Goal: Task Accomplishment & Management: Complete application form

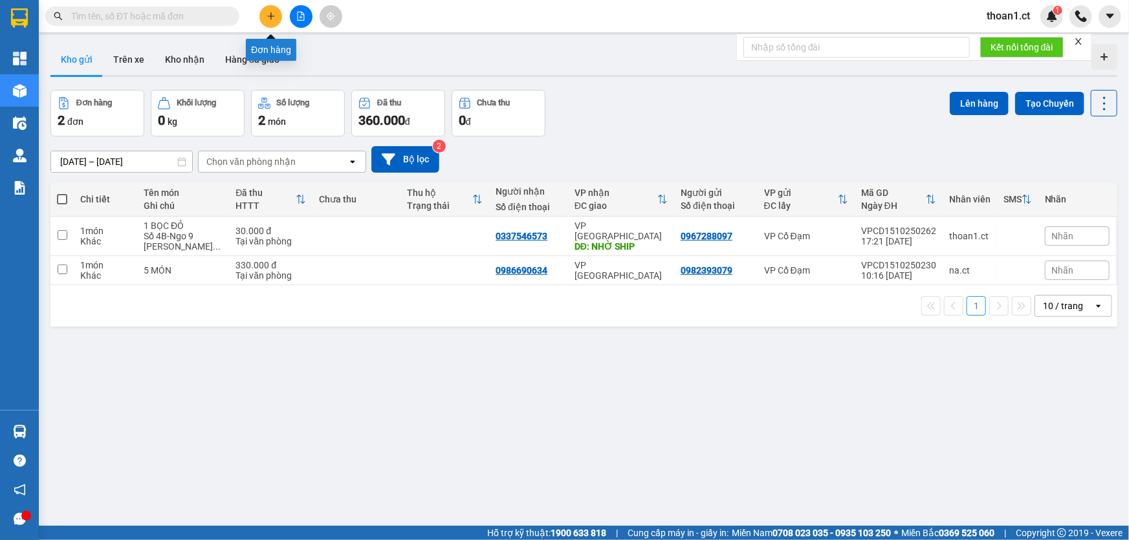
click at [274, 21] on button at bounding box center [271, 16] width 23 height 23
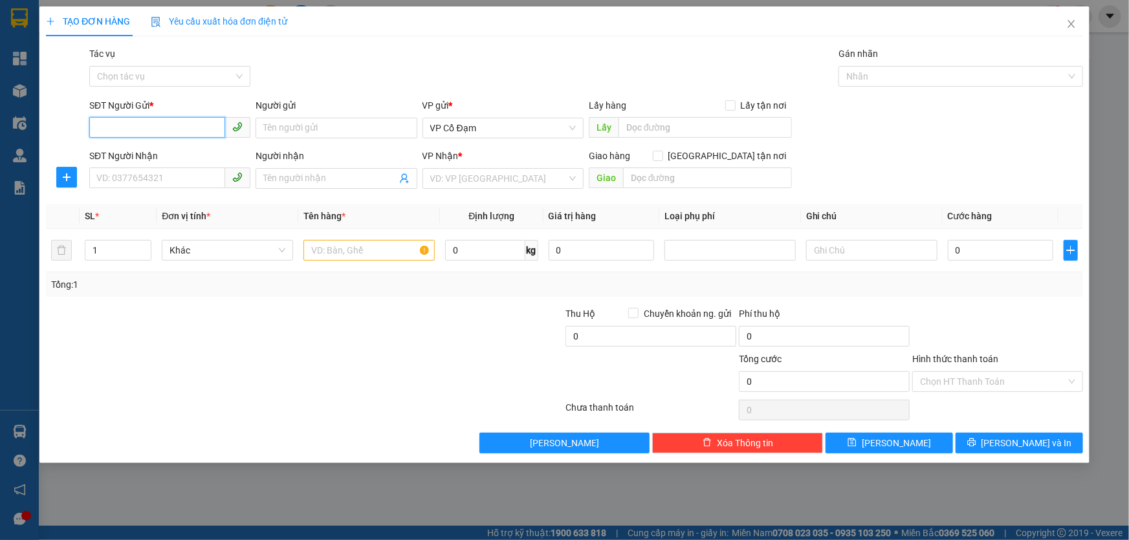
click at [155, 126] on input "SĐT Người Gửi *" at bounding box center [157, 127] width 136 height 21
type input "0325979215"
click at [190, 183] on input "SĐT Người Nhận" at bounding box center [157, 178] width 136 height 21
type input "0867506453"
click at [479, 179] on input "search" at bounding box center [498, 178] width 137 height 19
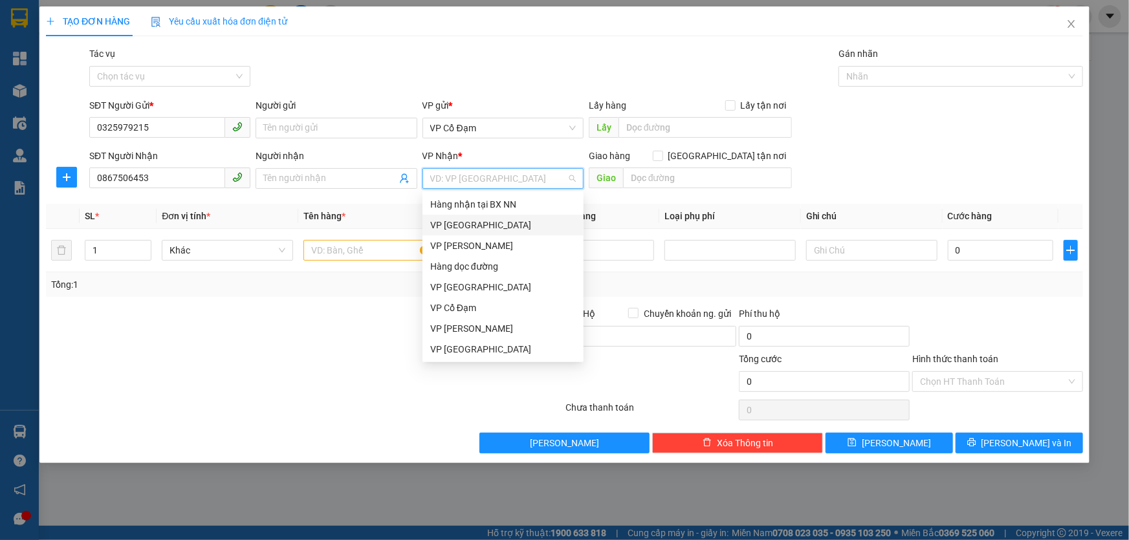
click at [483, 227] on div "VP [GEOGRAPHIC_DATA]" at bounding box center [503, 225] width 146 height 14
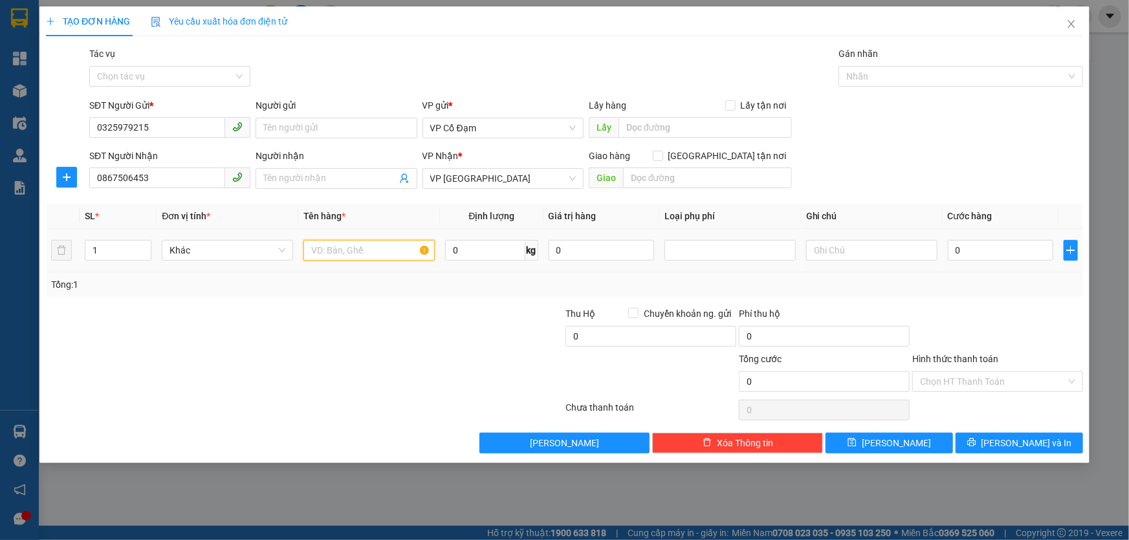
click at [369, 249] on input "text" at bounding box center [369, 250] width 131 height 21
type input "1X TĂ"
click at [991, 256] on input "0" at bounding box center [1000, 250] width 105 height 21
type input "6"
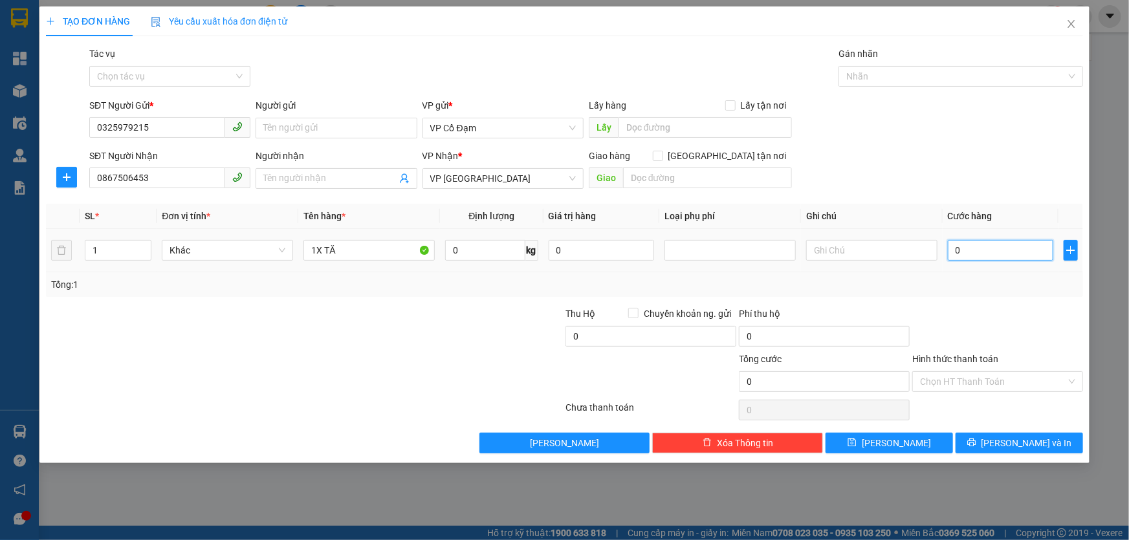
type input "6"
type input "60"
type input "60.000"
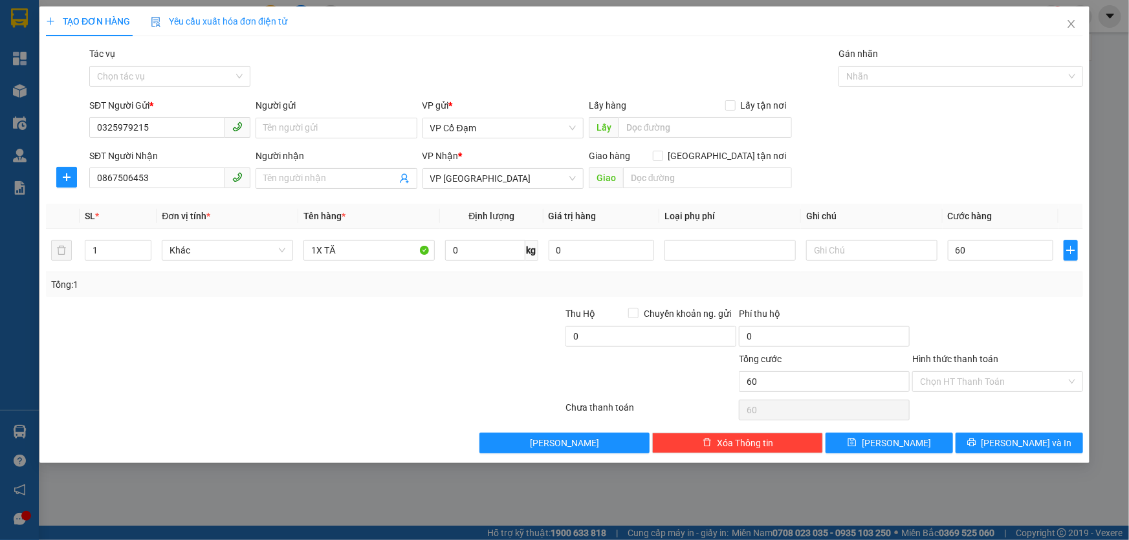
type input "60.000"
click at [927, 148] on form "SĐT Người Gửi * 0325979215 Người gửi Tên người gửi VP gửi * VP Cổ Đạm Lấy hàng …" at bounding box center [564, 146] width 1037 height 96
click at [975, 384] on input "Hình thức thanh toán" at bounding box center [993, 381] width 146 height 19
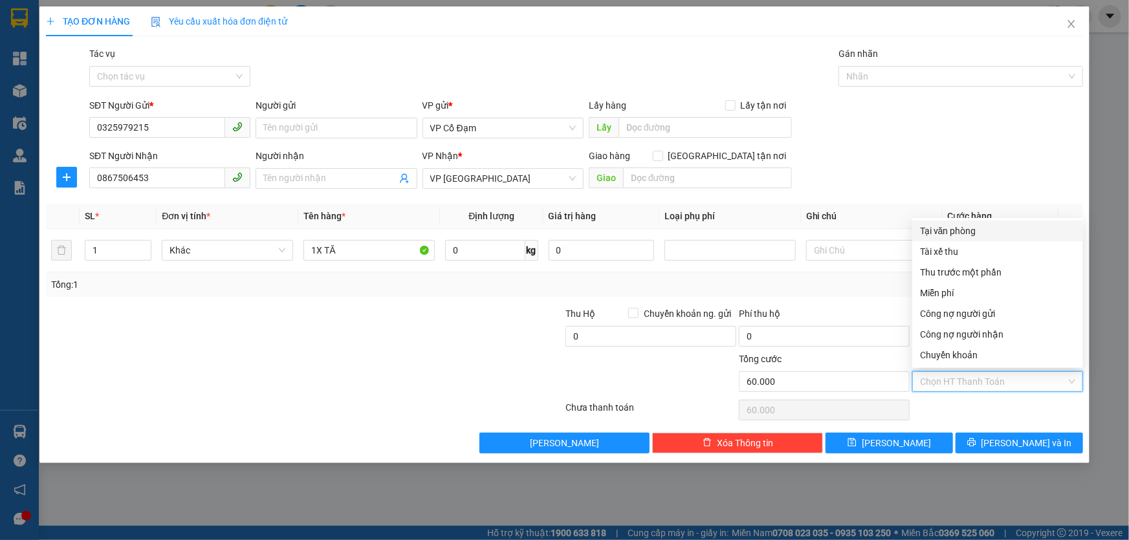
click at [957, 234] on div "Tại văn phòng" at bounding box center [997, 231] width 155 height 14
type input "0"
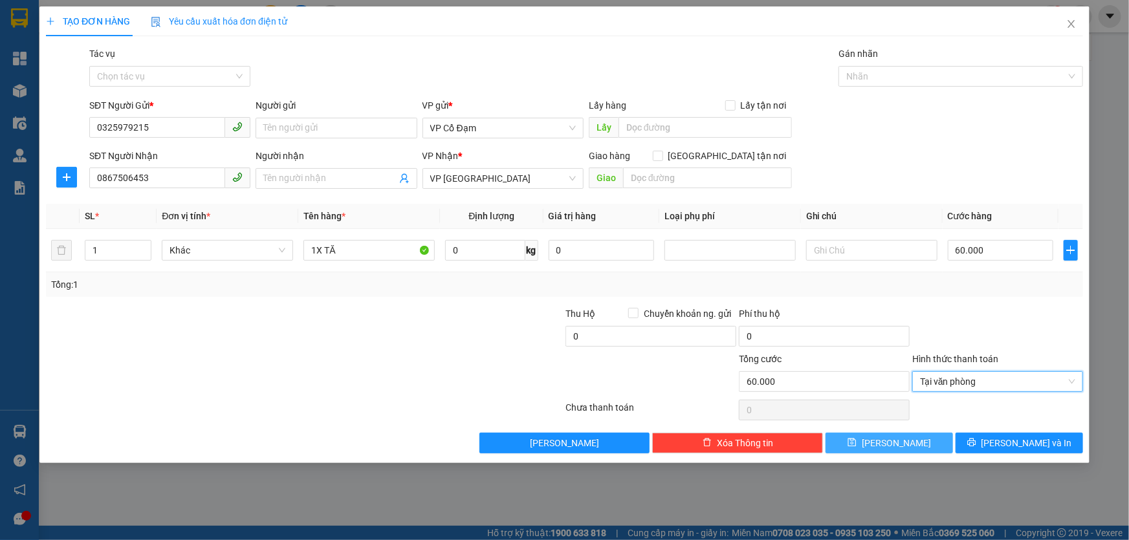
click at [900, 445] on span "[PERSON_NAME]" at bounding box center [896, 443] width 69 height 14
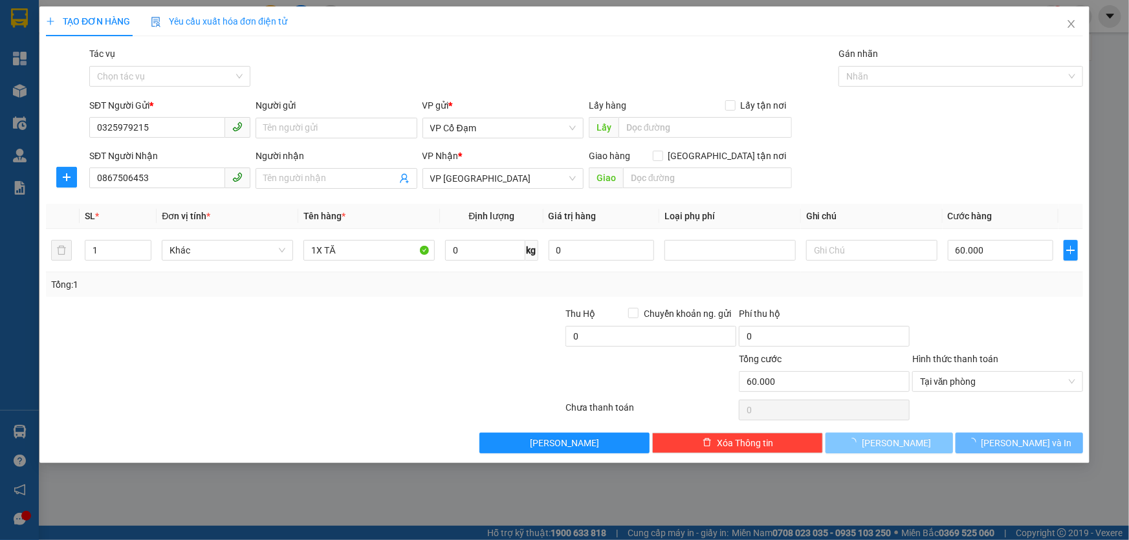
type input "0"
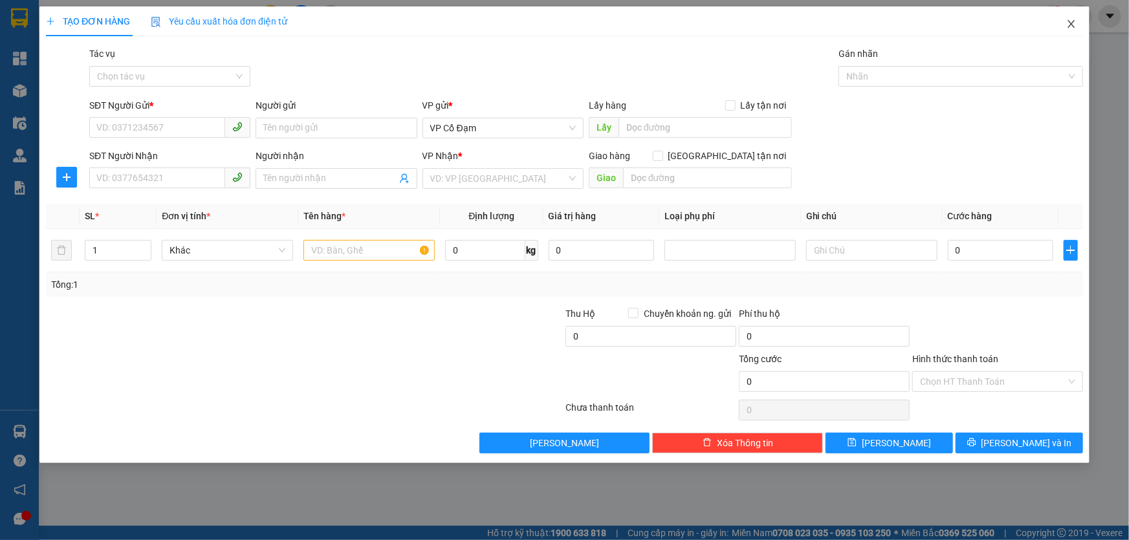
click at [1074, 26] on icon "close" at bounding box center [1072, 24] width 10 height 10
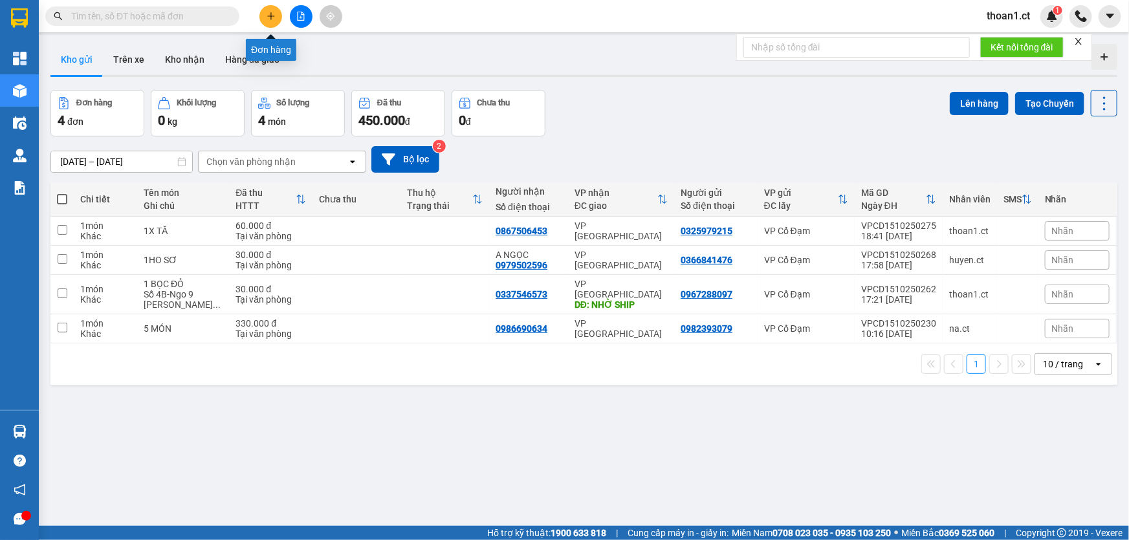
drag, startPoint x: 271, startPoint y: 19, endPoint x: 576, endPoint y: 104, distance: 316.8
click at [583, 109] on div "Đơn hàng 4 đơn Khối lượng 0 kg Số lượng 4 món Đã thu 450.000 đ Chưa thu 0 đ Lên…" at bounding box center [583, 113] width 1067 height 47
click at [263, 11] on button at bounding box center [271, 16] width 23 height 23
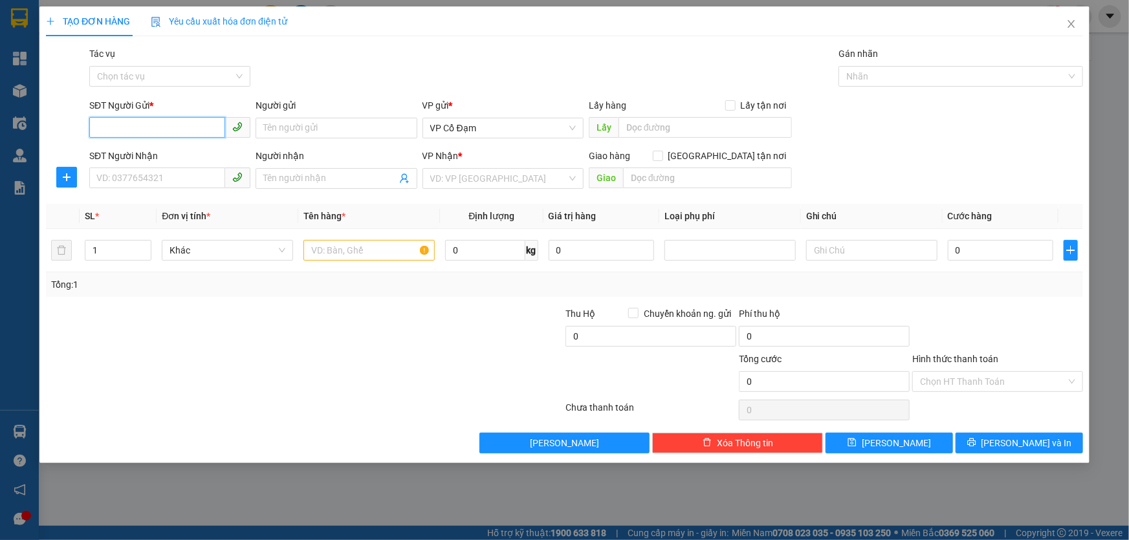
click at [178, 129] on input "SĐT Người Gửi *" at bounding box center [157, 127] width 136 height 21
click at [162, 131] on input "SĐT Người Gửi *" at bounding box center [157, 127] width 136 height 21
type input "0989523757"
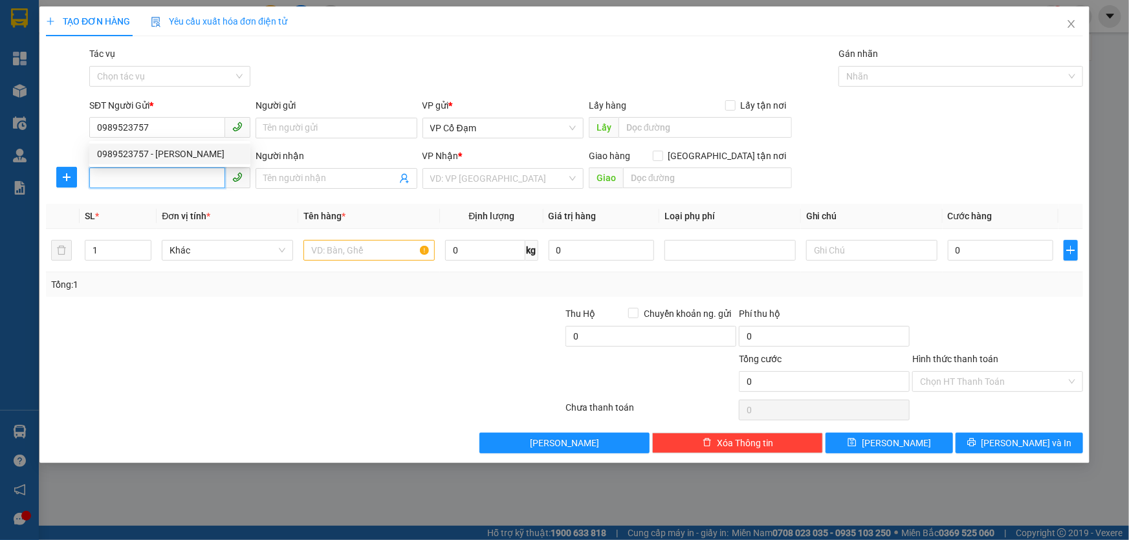
click at [165, 180] on input "SĐT Người Nhận" at bounding box center [157, 178] width 136 height 21
click at [151, 179] on input "SĐT Người Nhận" at bounding box center [157, 178] width 136 height 21
click at [125, 179] on input "SĐT Người Nhận" at bounding box center [157, 178] width 136 height 21
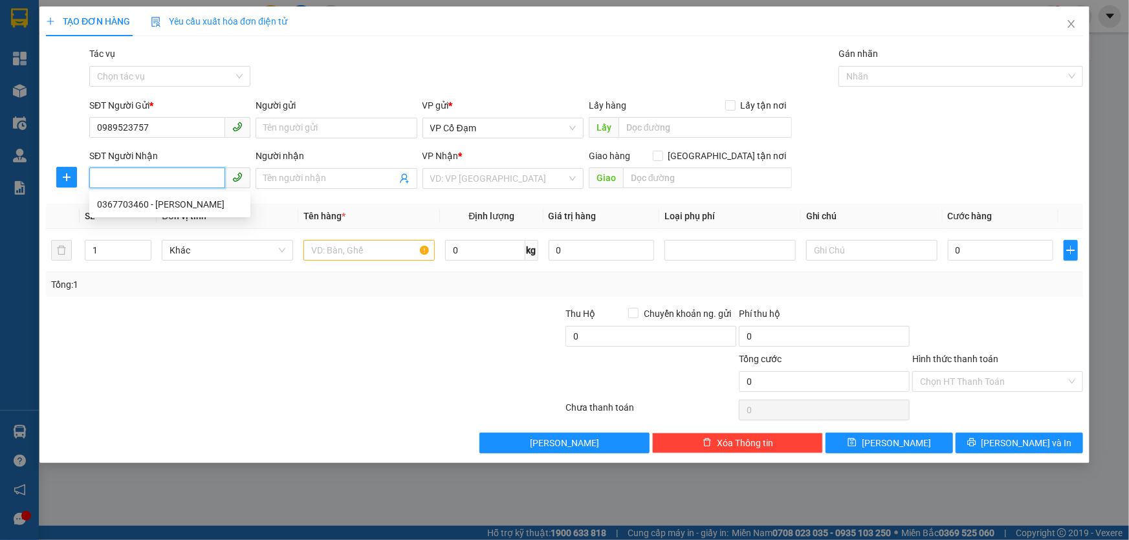
click at [125, 179] on input "SĐT Người Nhận" at bounding box center [157, 178] width 136 height 21
type input "0367703460"
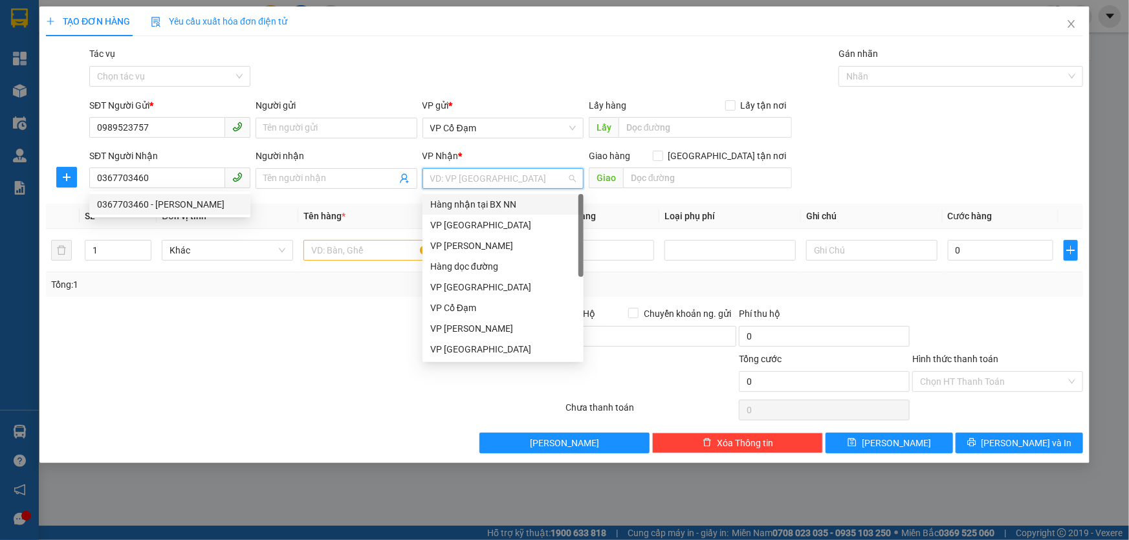
click at [453, 176] on input "search" at bounding box center [498, 178] width 137 height 19
drag, startPoint x: 453, startPoint y: 176, endPoint x: 438, endPoint y: 248, distance: 73.4
click at [438, 248] on div "VP [PERSON_NAME]" at bounding box center [503, 246] width 146 height 14
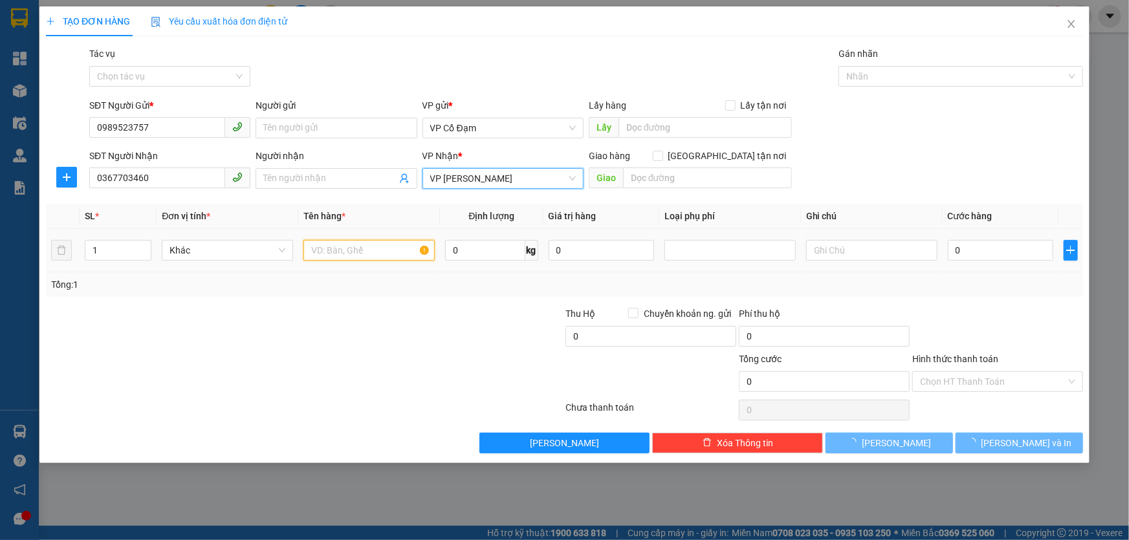
click at [347, 252] on input "text" at bounding box center [369, 250] width 131 height 21
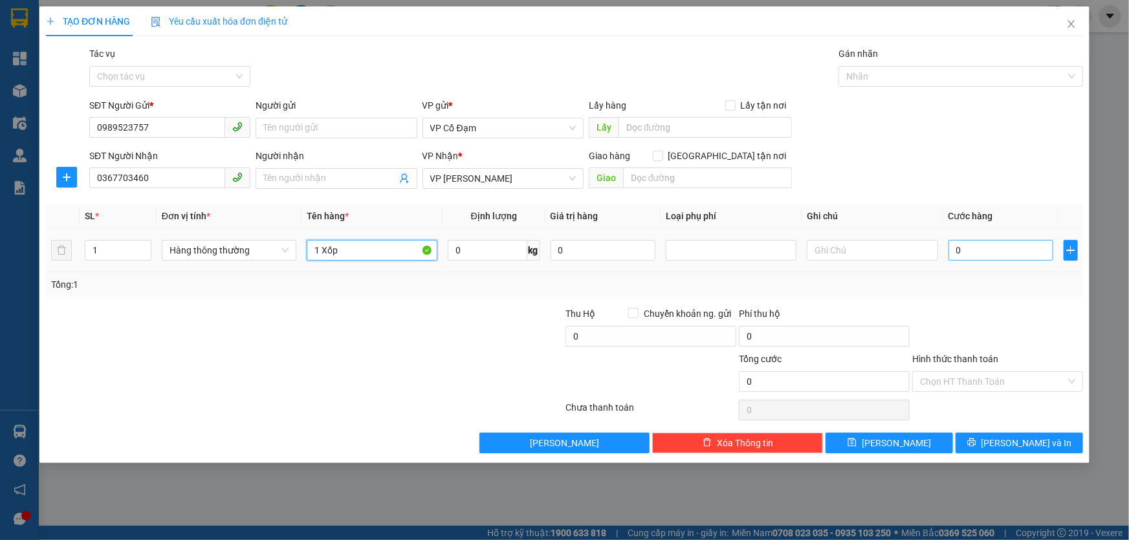
type input "1 Xốp"
click at [975, 255] on input "0" at bounding box center [1001, 250] width 105 height 21
type input "3"
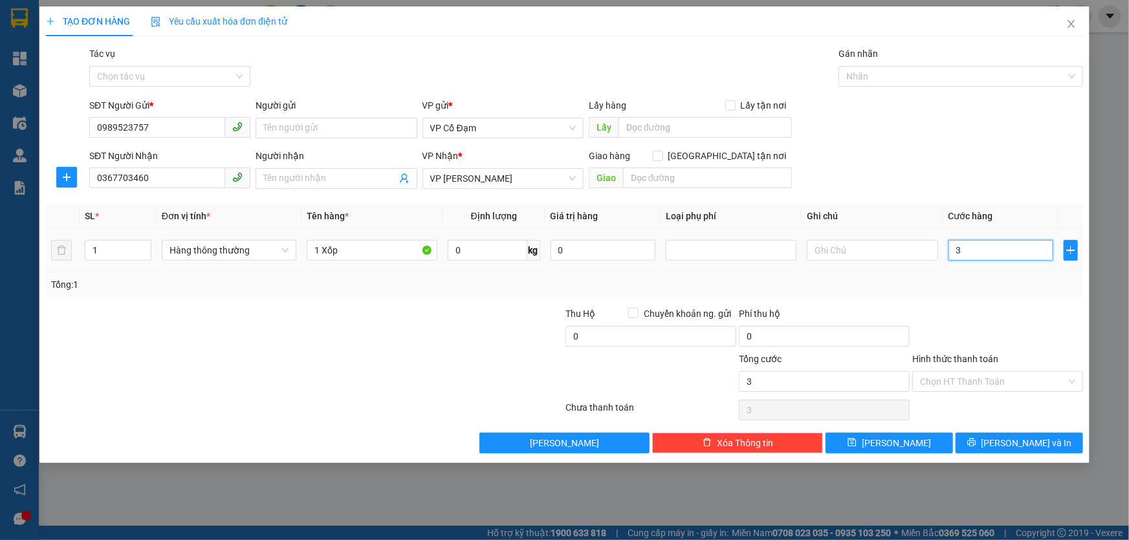
type input "30"
type input "30.000"
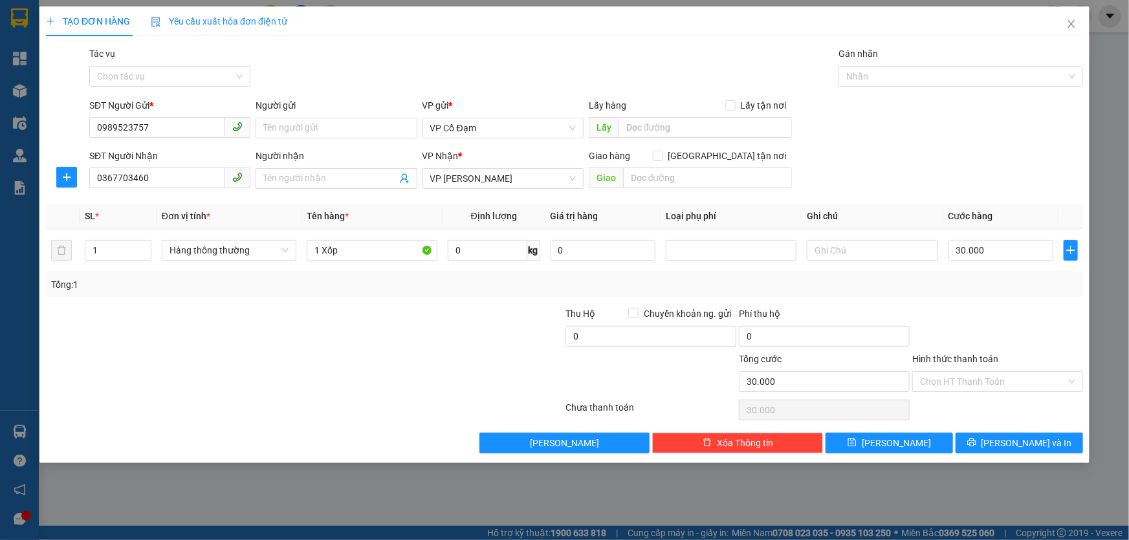
click at [944, 162] on div "SĐT Người Nhận 0367703460 Người nhận Tên người nhận VP Nhận * VP [PERSON_NAME] …" at bounding box center [586, 171] width 999 height 45
click at [966, 375] on input "Hình thức thanh toán" at bounding box center [993, 381] width 146 height 19
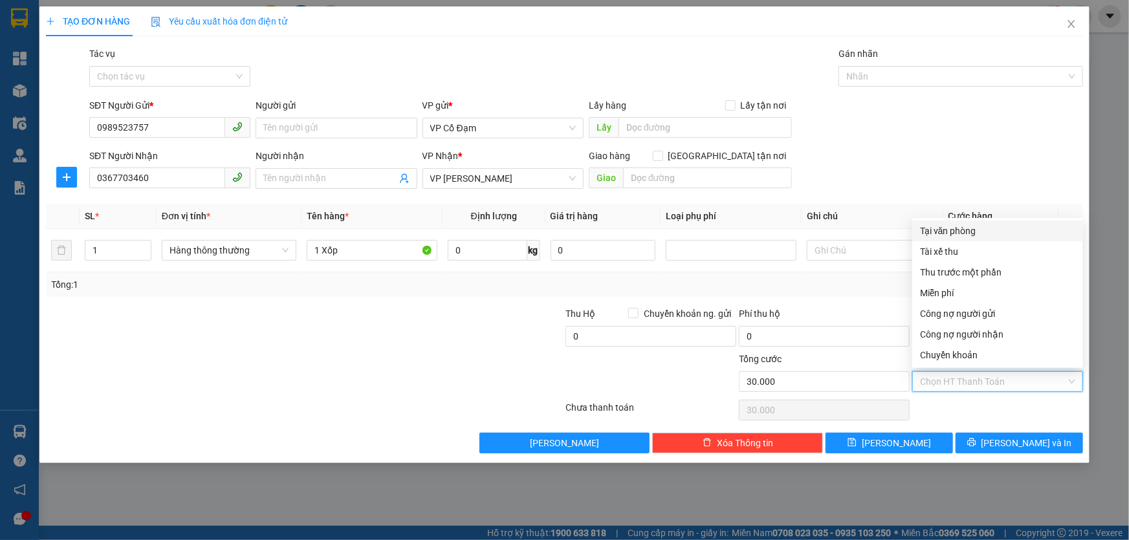
click at [969, 234] on div "Tại văn phòng" at bounding box center [997, 231] width 155 height 14
type input "0"
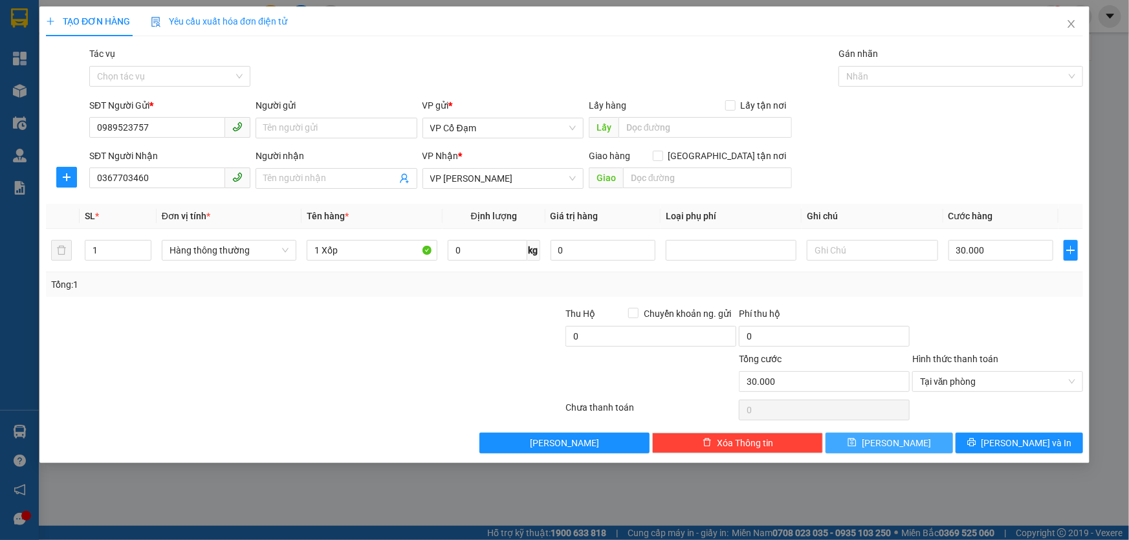
click at [909, 441] on button "[PERSON_NAME]" at bounding box center [889, 443] width 127 height 21
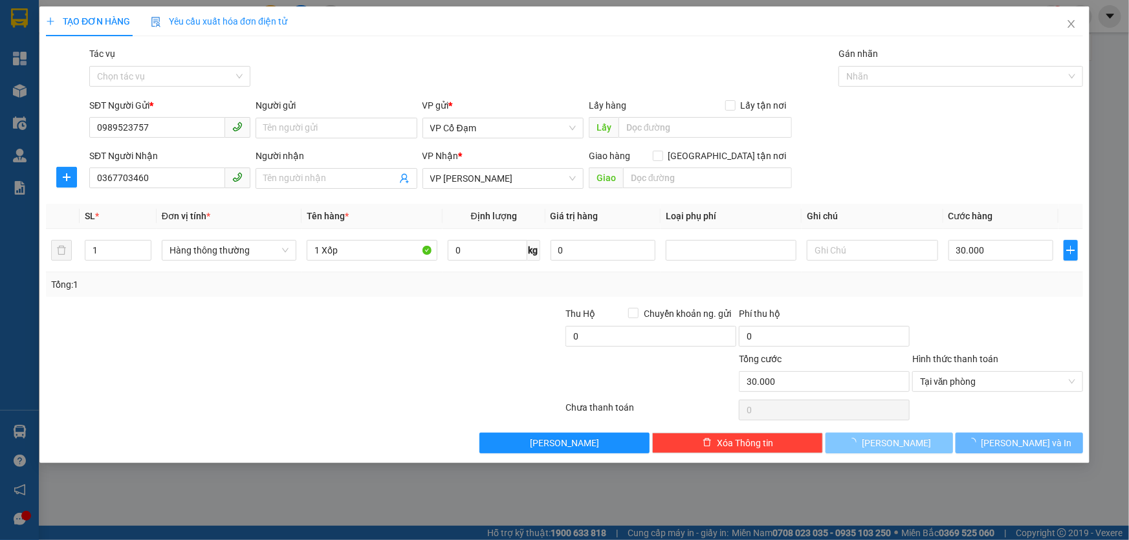
type input "0"
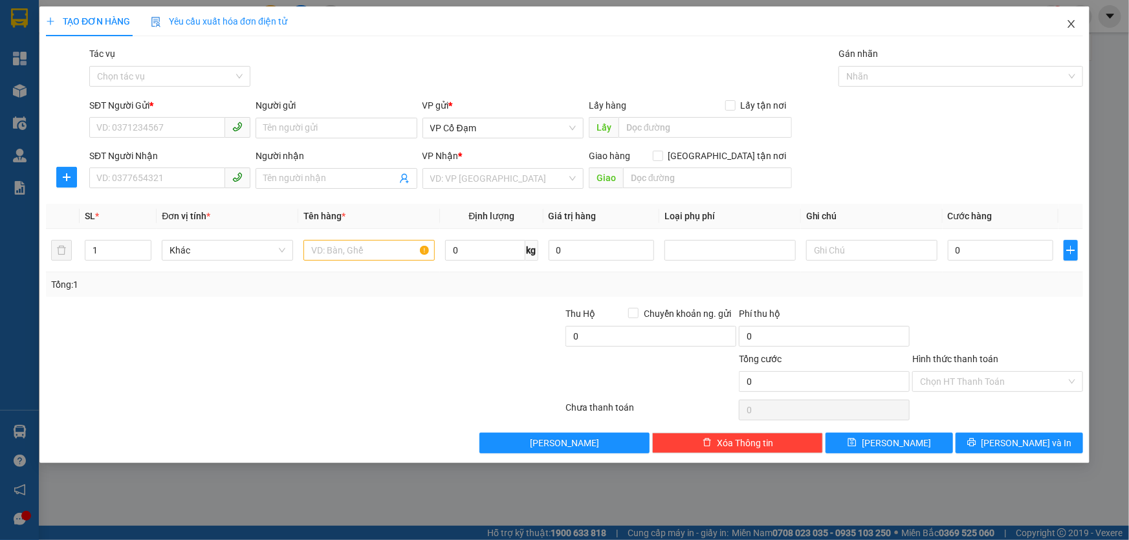
click at [1069, 22] on icon "close" at bounding box center [1071, 24] width 7 height 8
